Goal: Task Accomplishment & Management: Use online tool/utility

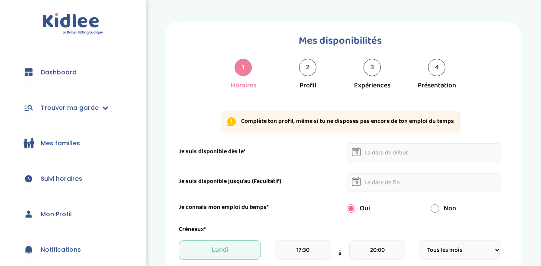
select select "4"
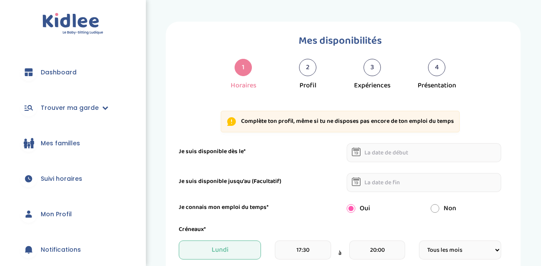
click at [68, 80] on link "Dashboard" at bounding box center [73, 72] width 120 height 31
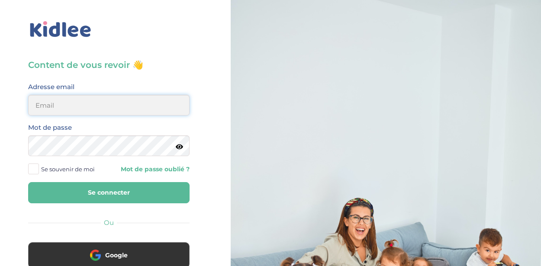
type input "nadiralacheheb@outlook.com"
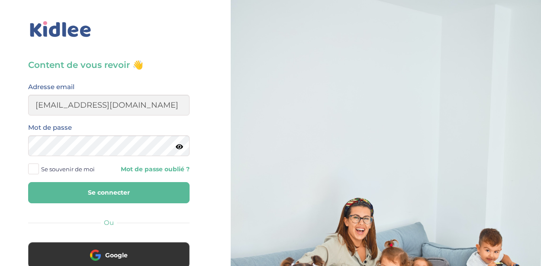
click at [112, 195] on button "Se connecter" at bounding box center [108, 192] width 161 height 21
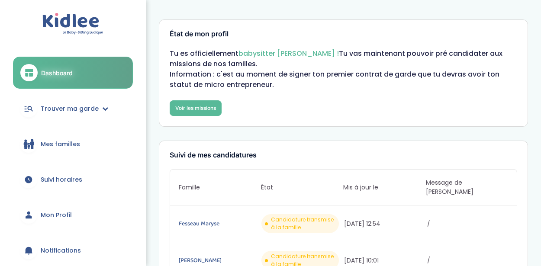
click at [76, 179] on span "Suivi horaires" at bounding box center [62, 179] width 42 height 9
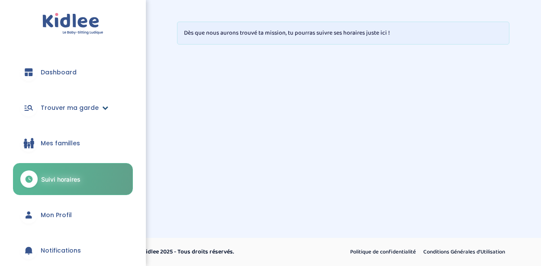
click at [85, 105] on span "Trouver ma garde" at bounding box center [70, 107] width 58 height 9
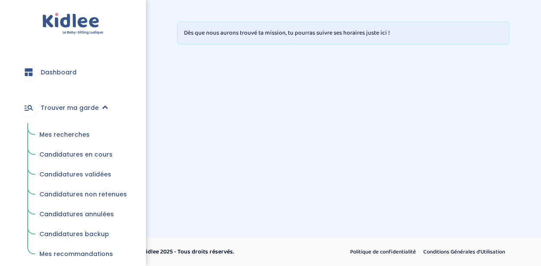
click at [77, 136] on span "Mes recherches" at bounding box center [64, 134] width 50 height 9
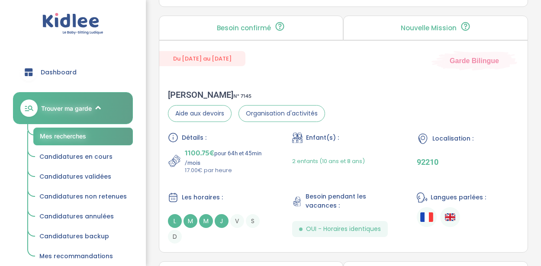
scroll to position [626, 0]
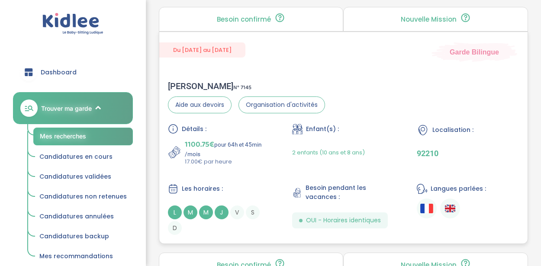
click at [387, 109] on div "[PERSON_NAME] N° 7145 Aide aux devoirs Organisation d'activités Détails : 1100.…" at bounding box center [343, 157] width 368 height 171
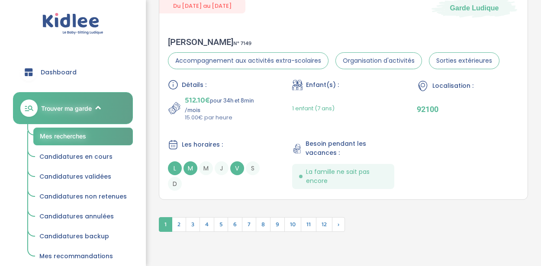
scroll to position [2650, 0]
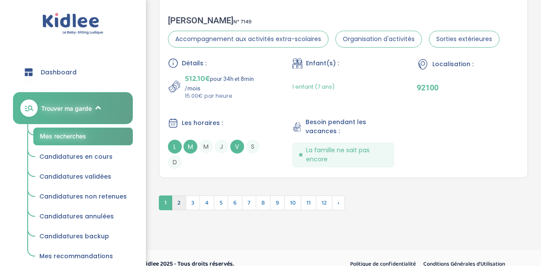
click at [177, 196] on span "2" at bounding box center [179, 203] width 14 height 15
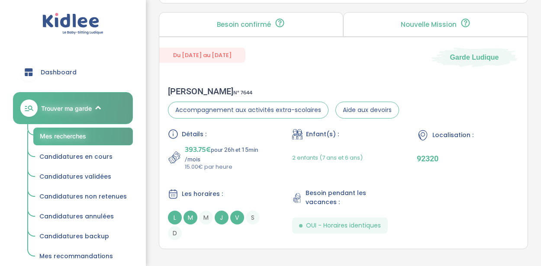
scroll to position [2714, 0]
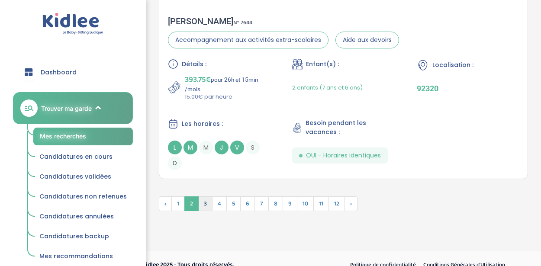
click at [207, 196] on span "3" at bounding box center [205, 203] width 14 height 15
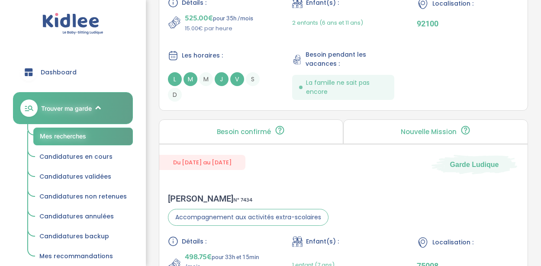
scroll to position [2662, 0]
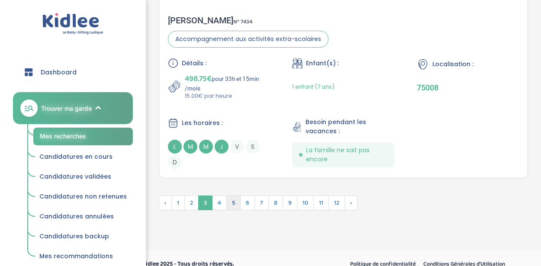
click at [226, 196] on span "5" at bounding box center [233, 203] width 14 height 15
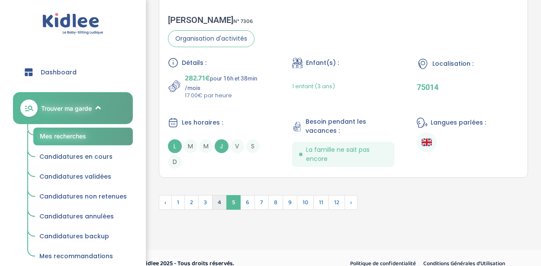
click at [218, 195] on span "4" at bounding box center [219, 202] width 15 height 15
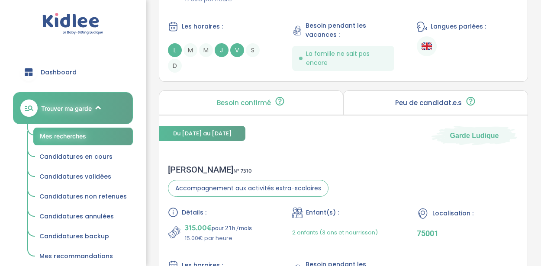
scroll to position [2632, 0]
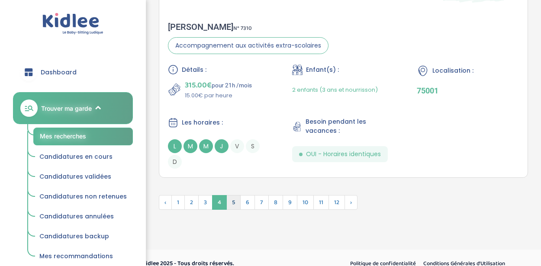
click at [230, 195] on span "5" at bounding box center [233, 202] width 14 height 15
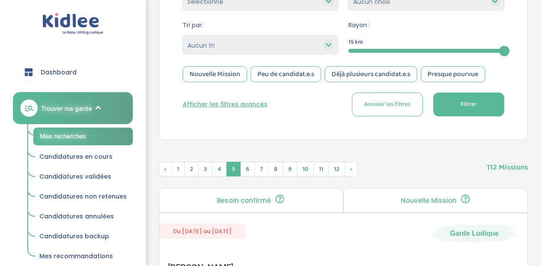
scroll to position [195, 0]
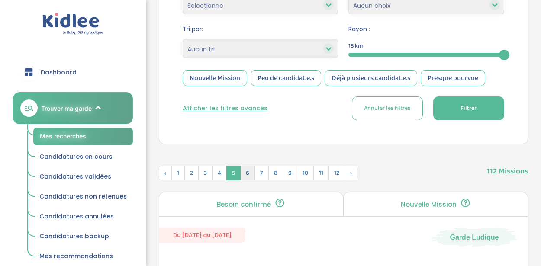
click at [246, 170] on span "6" at bounding box center [247, 173] width 15 height 15
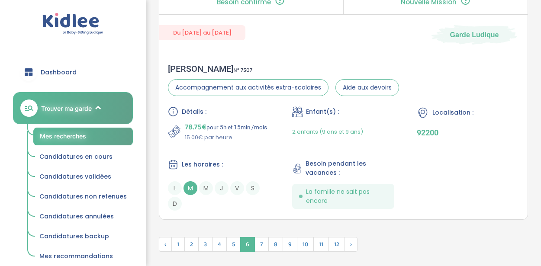
scroll to position [2632, 0]
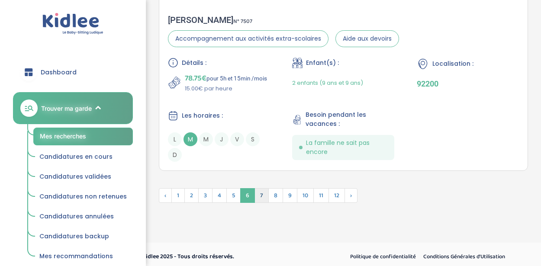
click at [262, 190] on span "7" at bounding box center [261, 195] width 14 height 15
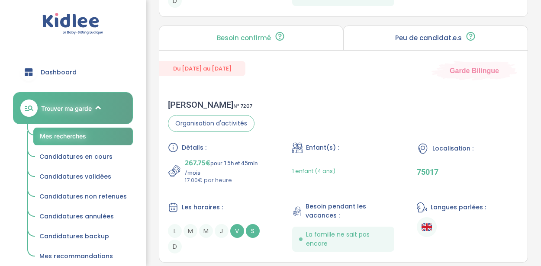
scroll to position [2592, 0]
click at [503, 151] on div "Localisation : 75017" at bounding box center [468, 164] width 102 height 42
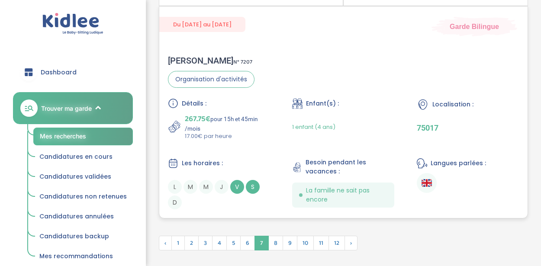
scroll to position [2677, 0]
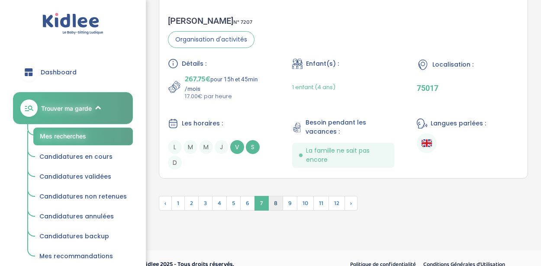
click at [272, 196] on span "8" at bounding box center [275, 203] width 15 height 15
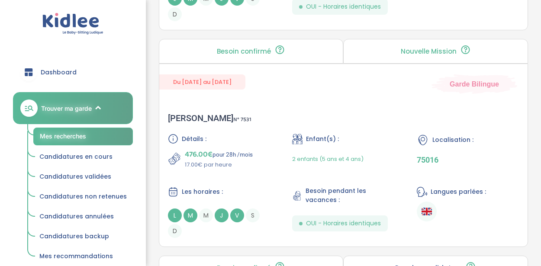
scroll to position [2251, 0]
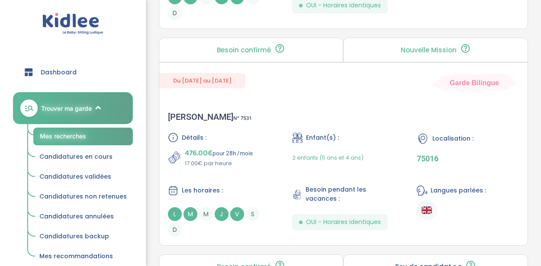
click at [462, 43] on icon at bounding box center [465, 48] width 11 height 10
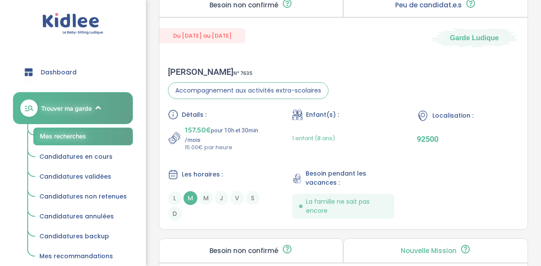
scroll to position [634, 0]
click at [491, 156] on div "Détails : 157.50€ pour 10h et 30min /mois 15.00€ par heure Enfant(s) : 1 enfant…" at bounding box center [343, 164] width 351 height 111
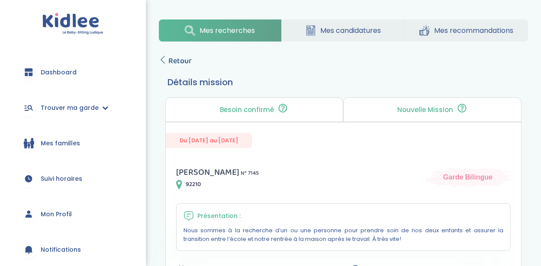
click at [178, 60] on span "Retour" at bounding box center [179, 61] width 23 height 12
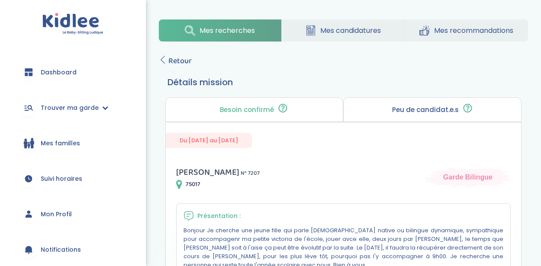
click at [467, 109] on icon at bounding box center [467, 109] width 1 height 1
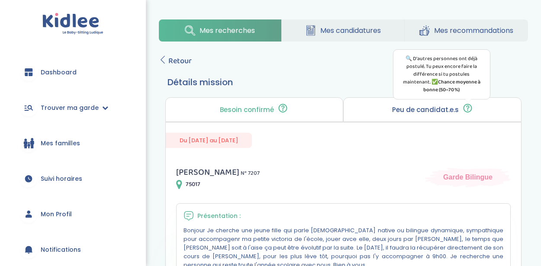
click at [469, 144] on div "Du 01-09-2025 au 03-07-2026" at bounding box center [343, 135] width 355 height 26
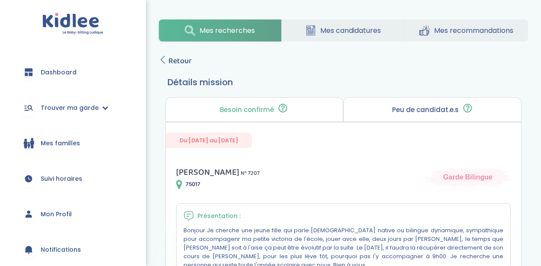
click at [186, 58] on span "Retour" at bounding box center [179, 61] width 23 height 12
